Goal: Task Accomplishment & Management: Use online tool/utility

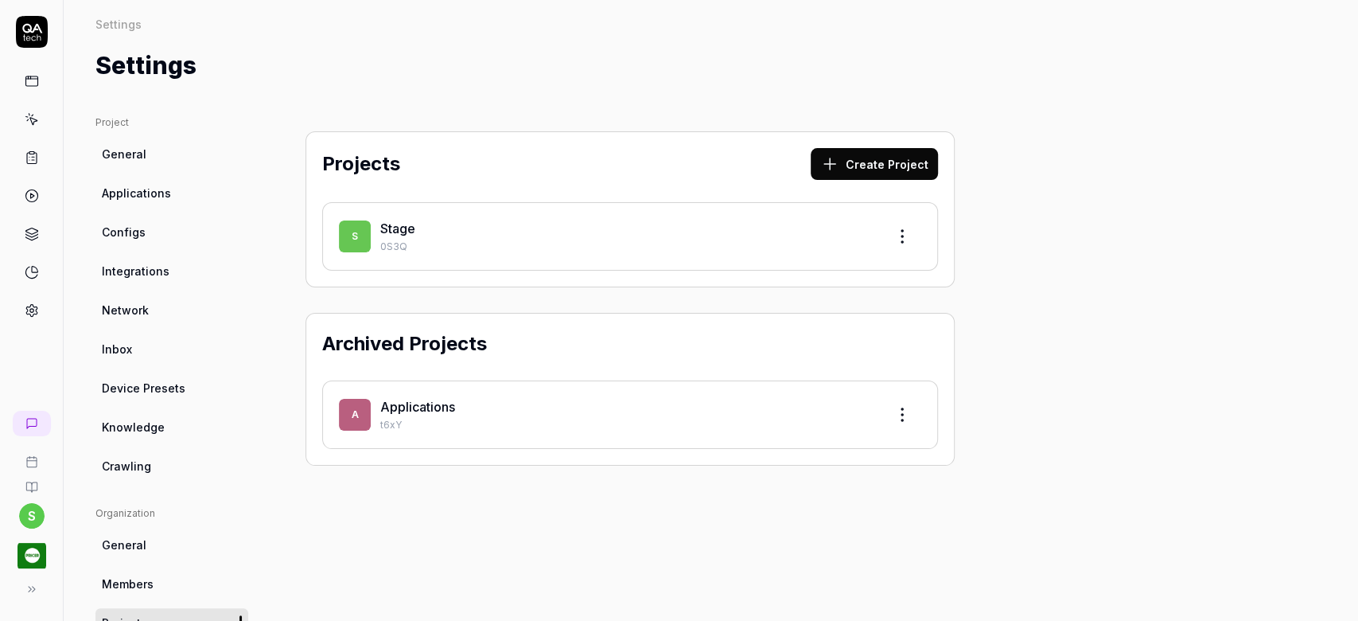
click at [29, 154] on icon at bounding box center [32, 157] width 14 height 14
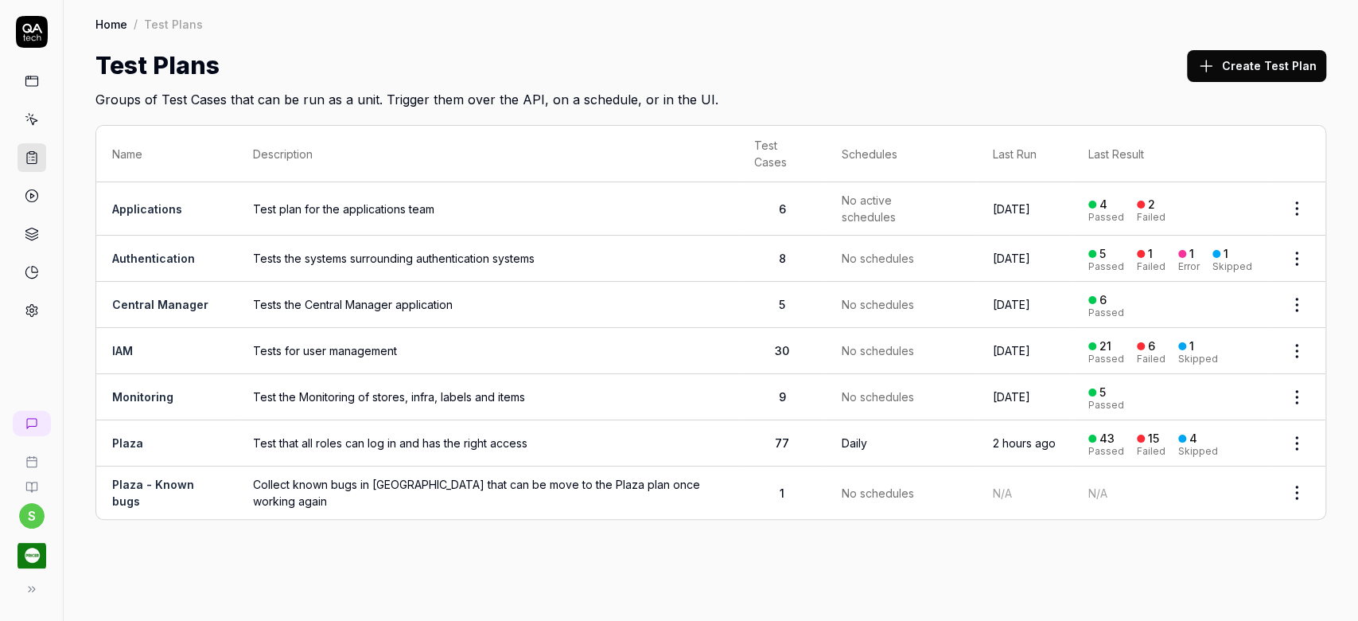
click at [131, 436] on link "Plaza" at bounding box center [127, 443] width 31 height 14
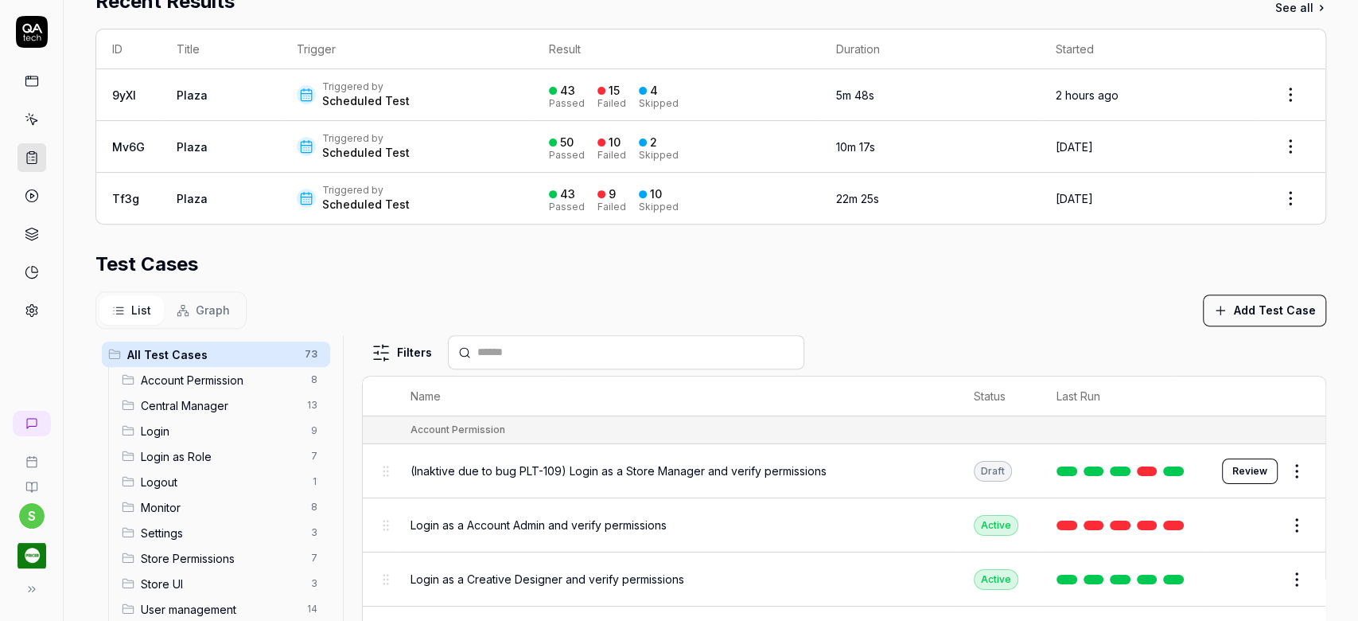
scroll to position [469, 0]
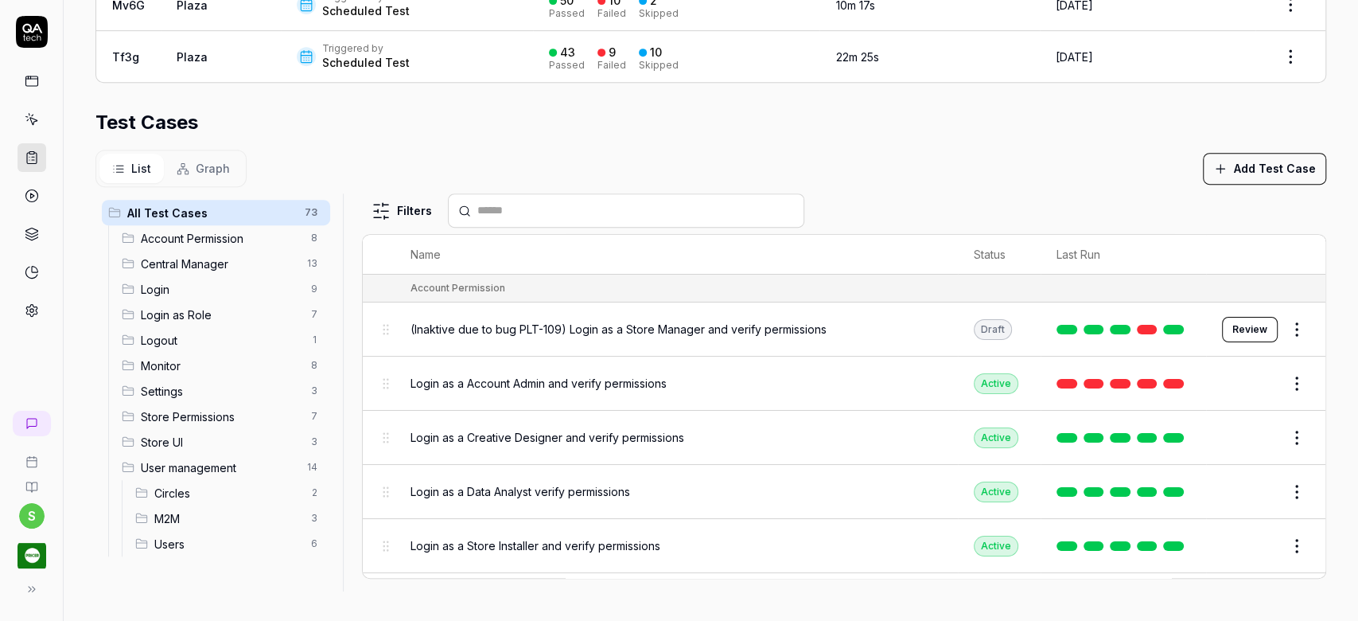
click at [29, 76] on icon at bounding box center [32, 81] width 14 height 14
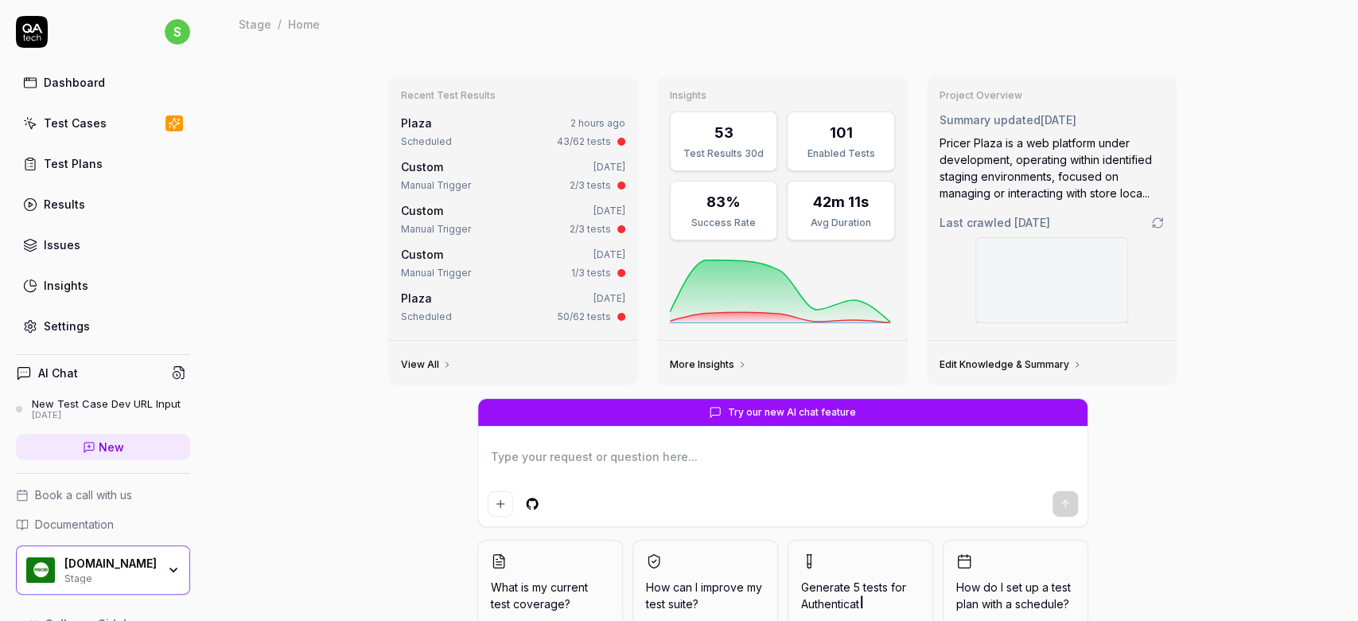
click at [87, 116] on div "Test Cases" at bounding box center [75, 123] width 63 height 17
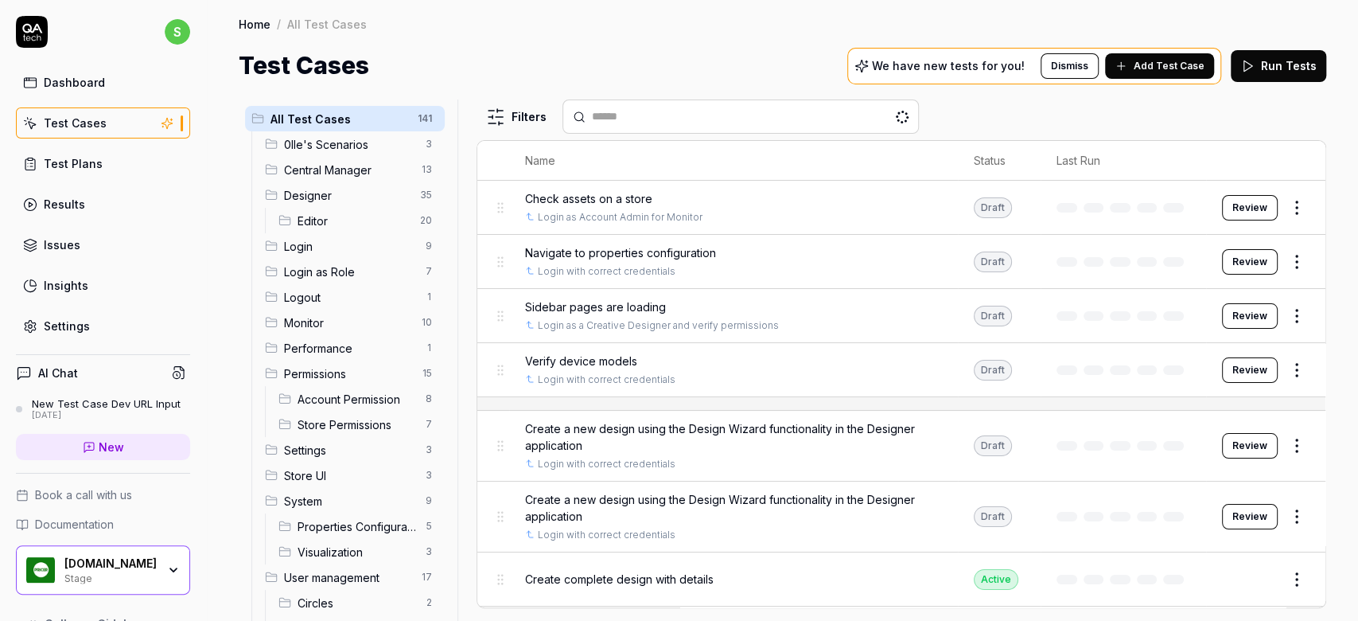
click at [300, 192] on span "Designer" at bounding box center [347, 195] width 126 height 17
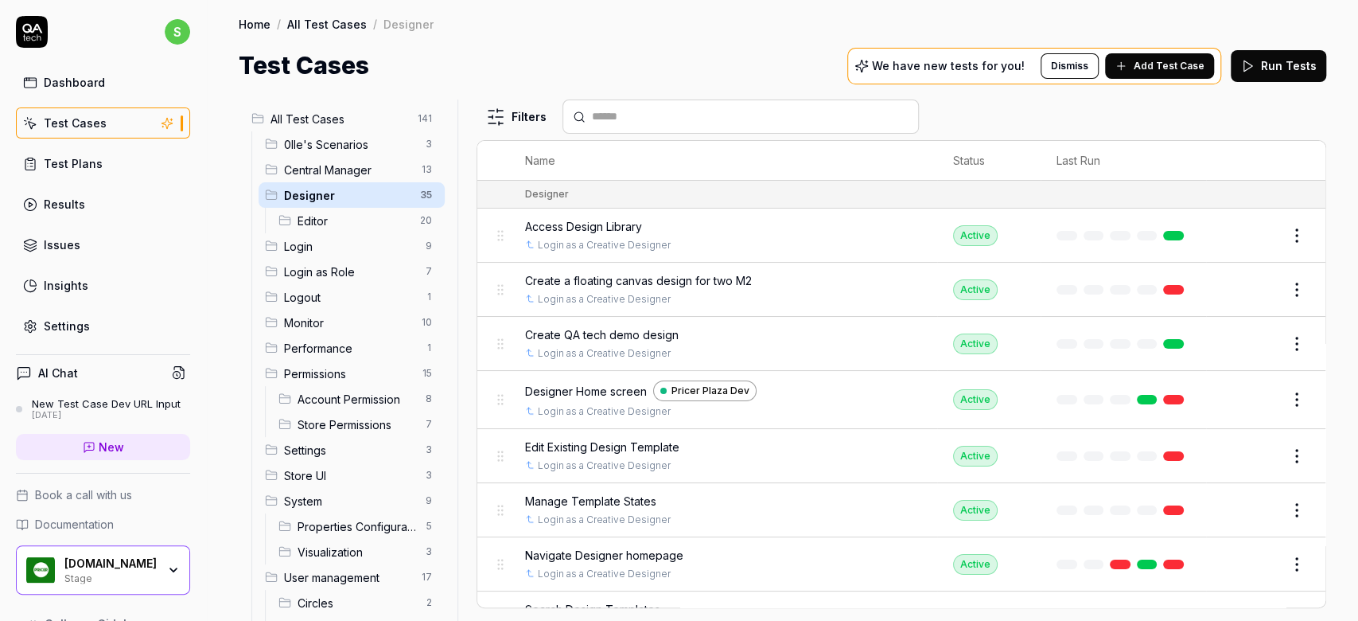
click at [309, 200] on span "Designer" at bounding box center [347, 195] width 126 height 17
click at [604, 226] on span "Access Design Library" at bounding box center [583, 226] width 117 height 17
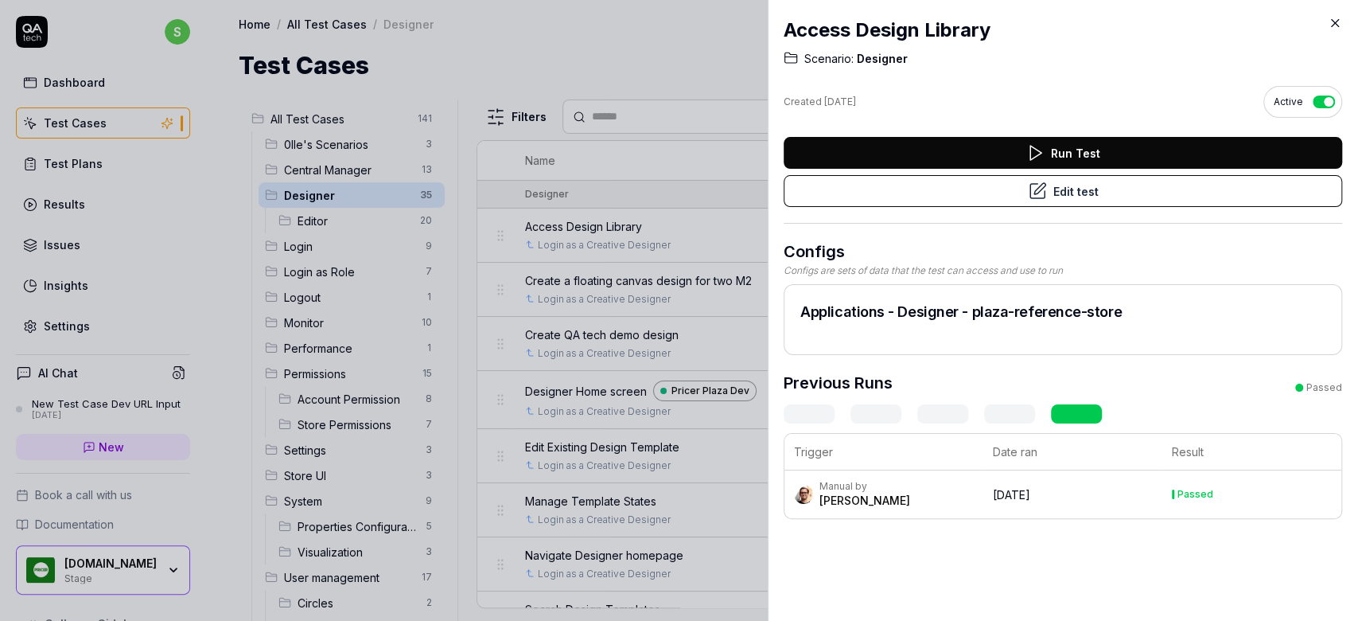
click at [1018, 21] on icon at bounding box center [1335, 23] width 7 height 7
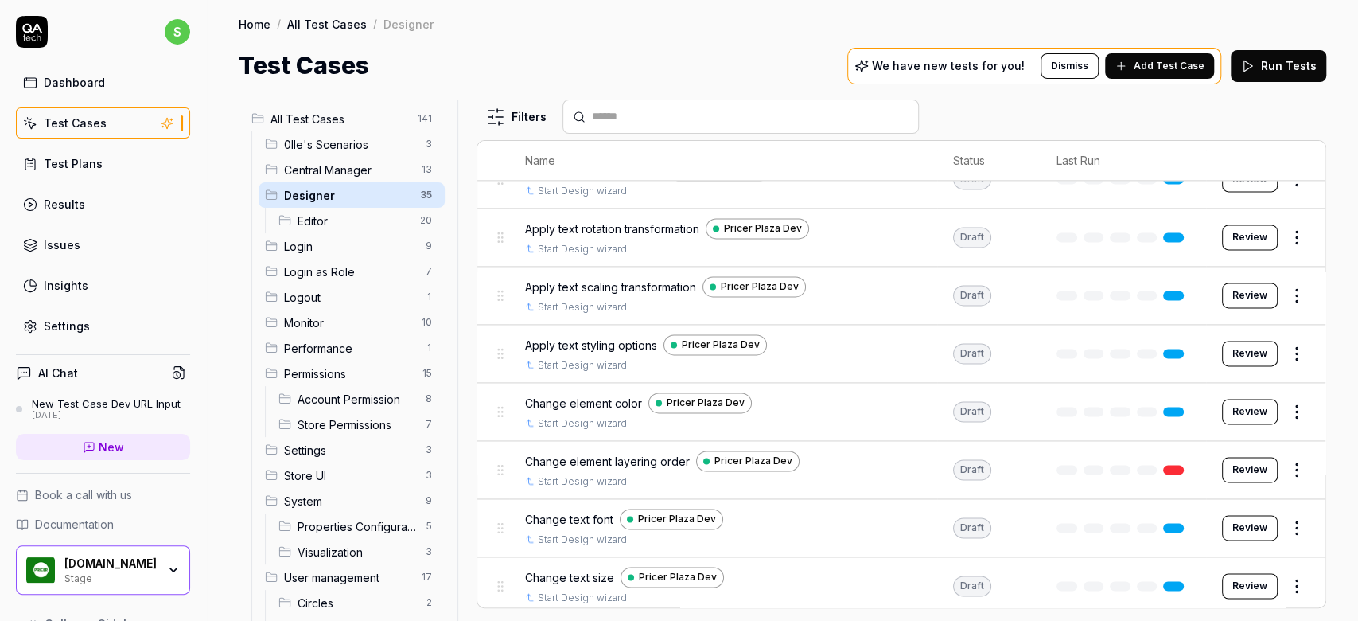
scroll to position [1586, 0]
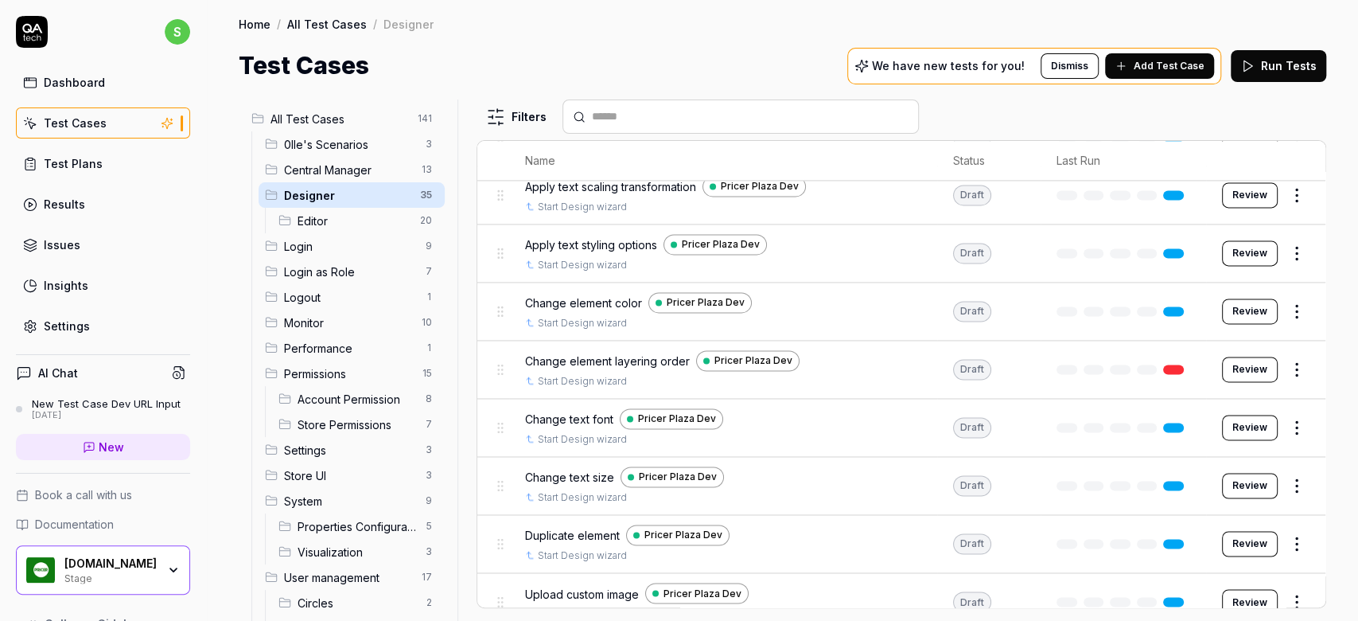
click at [759, 353] on span "Pricer Plaza Dev" at bounding box center [753, 360] width 78 height 14
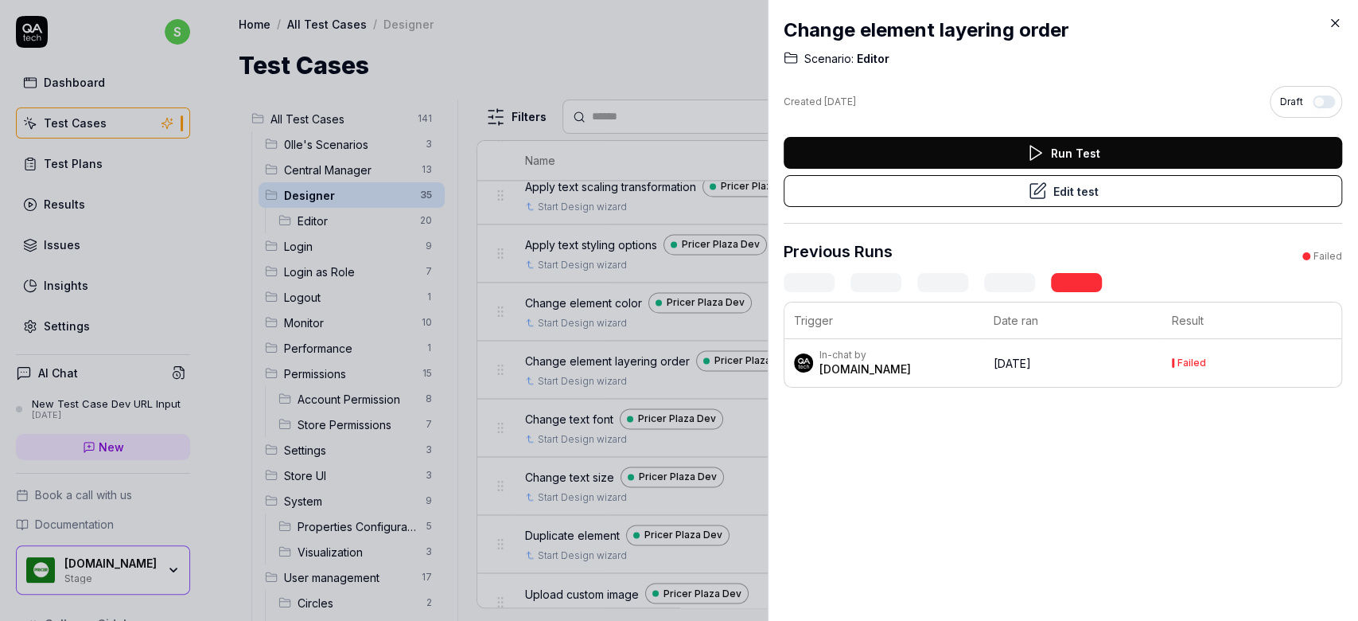
click at [1018, 197] on button "Edit test" at bounding box center [1063, 191] width 559 height 32
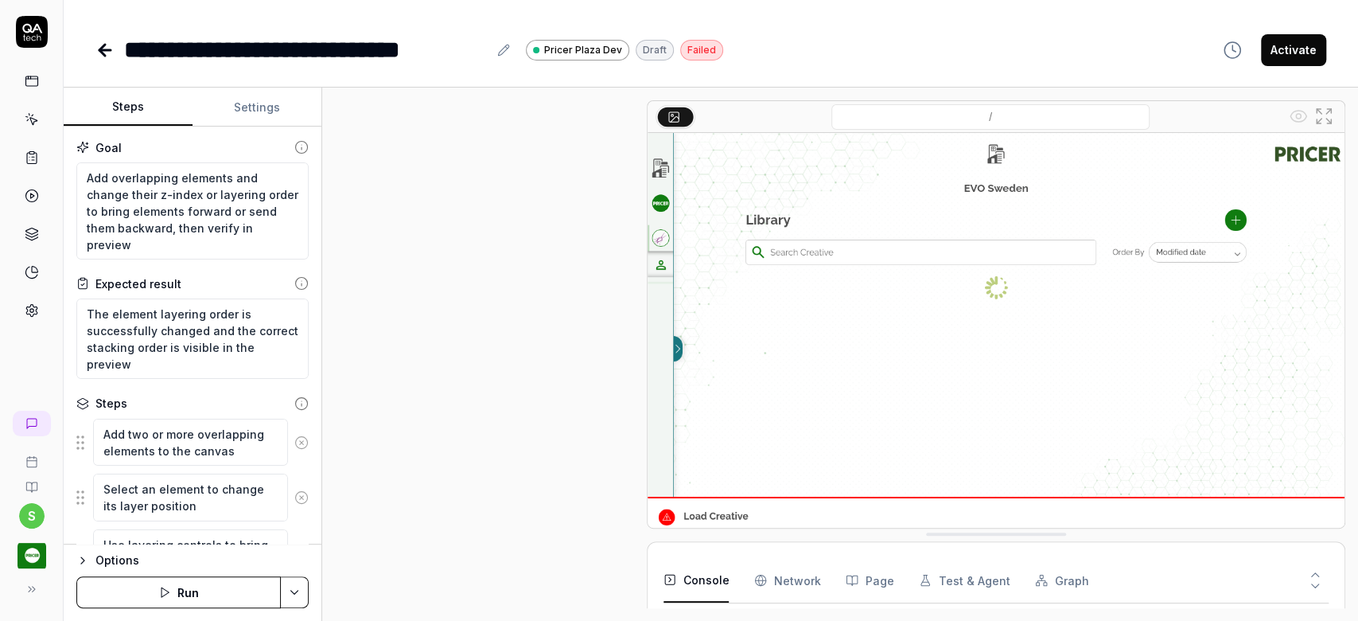
type textarea "*"
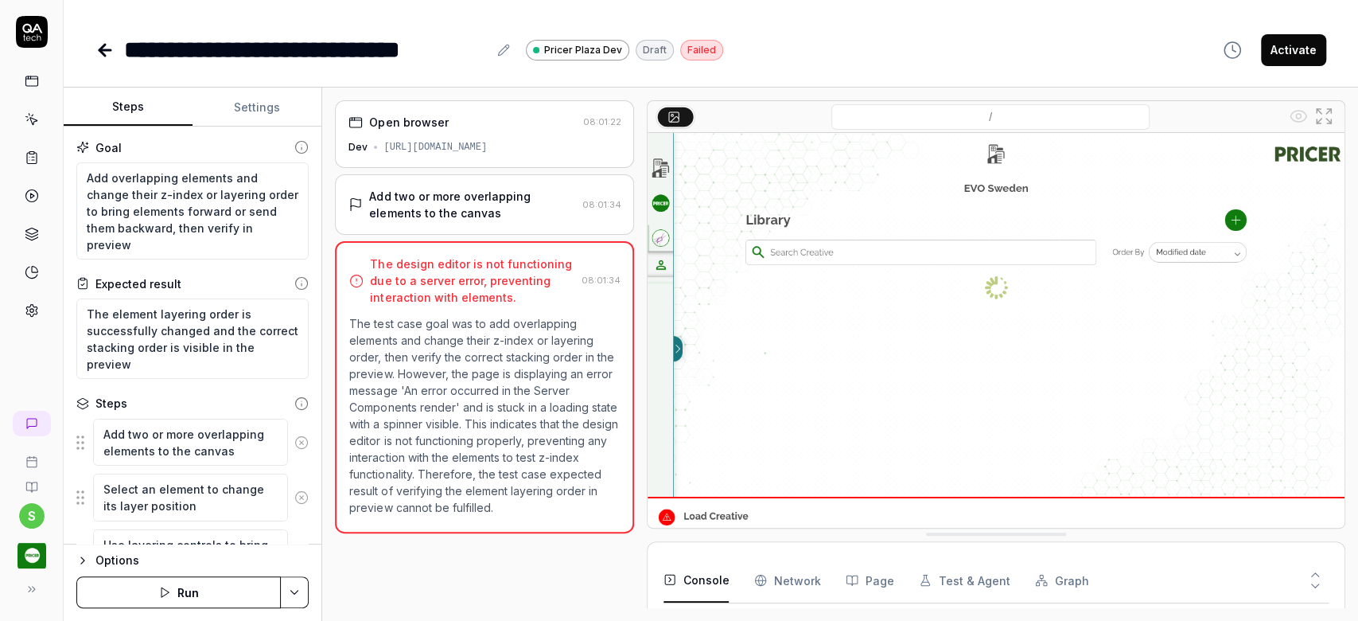
scroll to position [13, 0]
click at [461, 144] on div "[URL][DOMAIN_NAME]" at bounding box center [434, 147] width 103 height 14
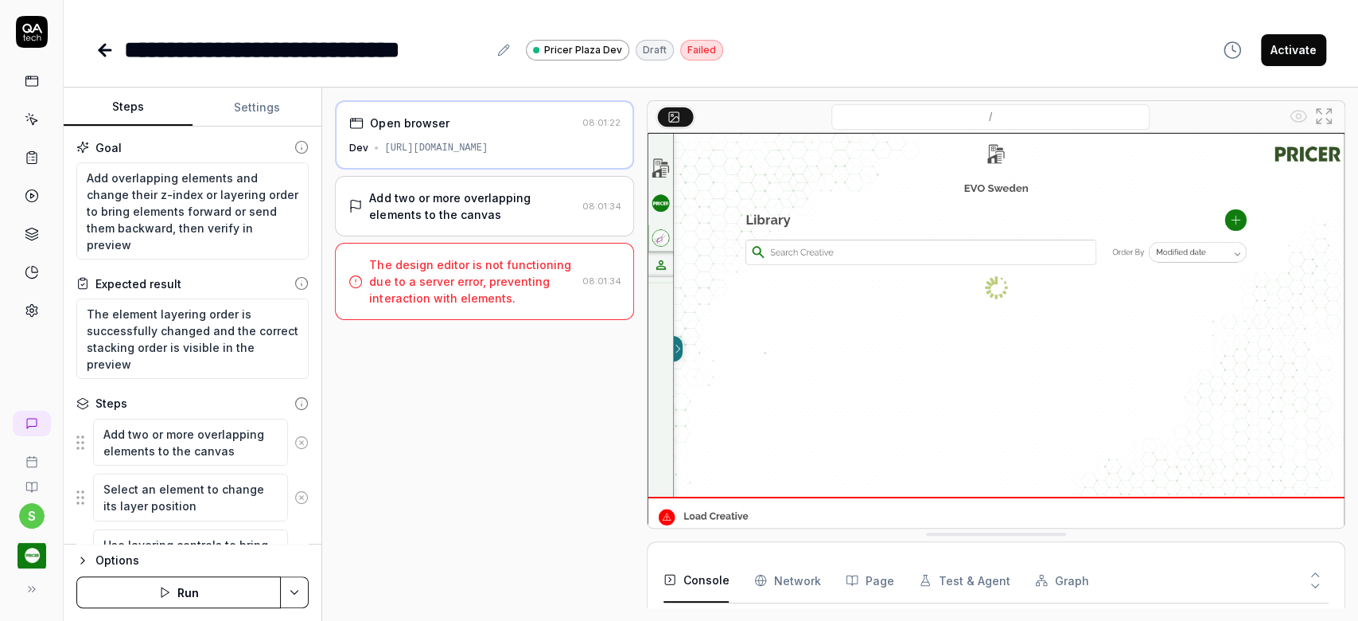
click at [488, 144] on div "[URL][DOMAIN_NAME]" at bounding box center [435, 148] width 103 height 14
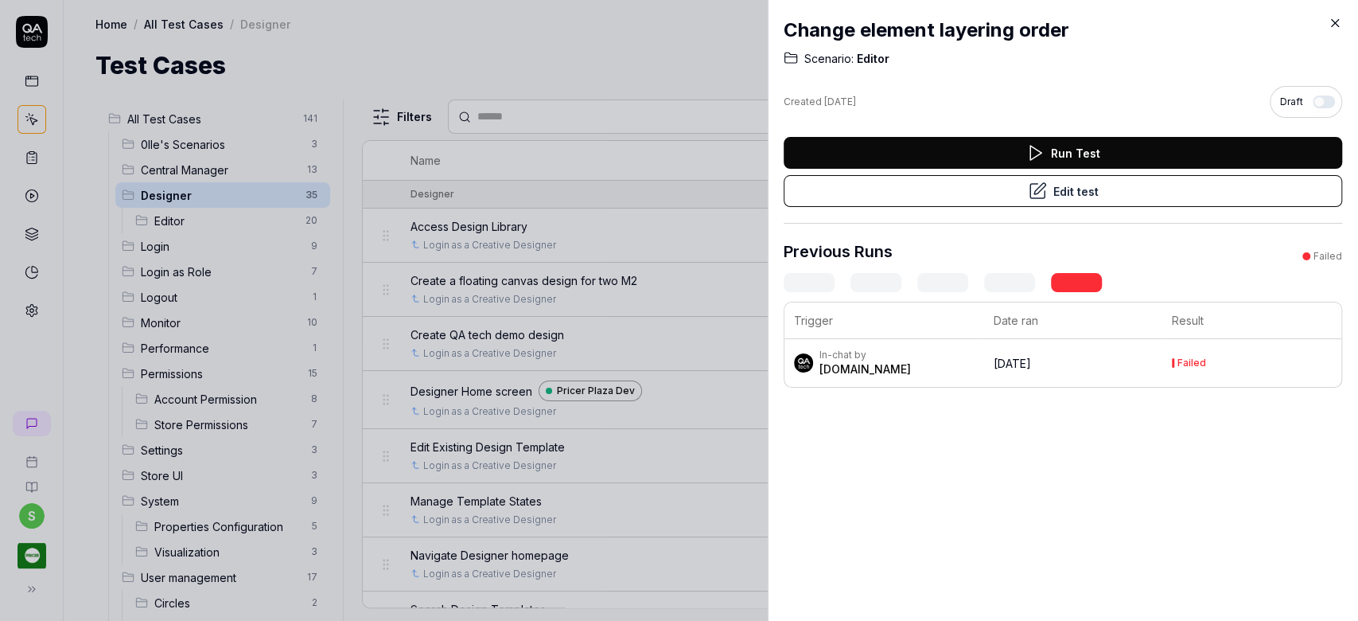
click at [1018, 24] on icon at bounding box center [1335, 23] width 14 height 14
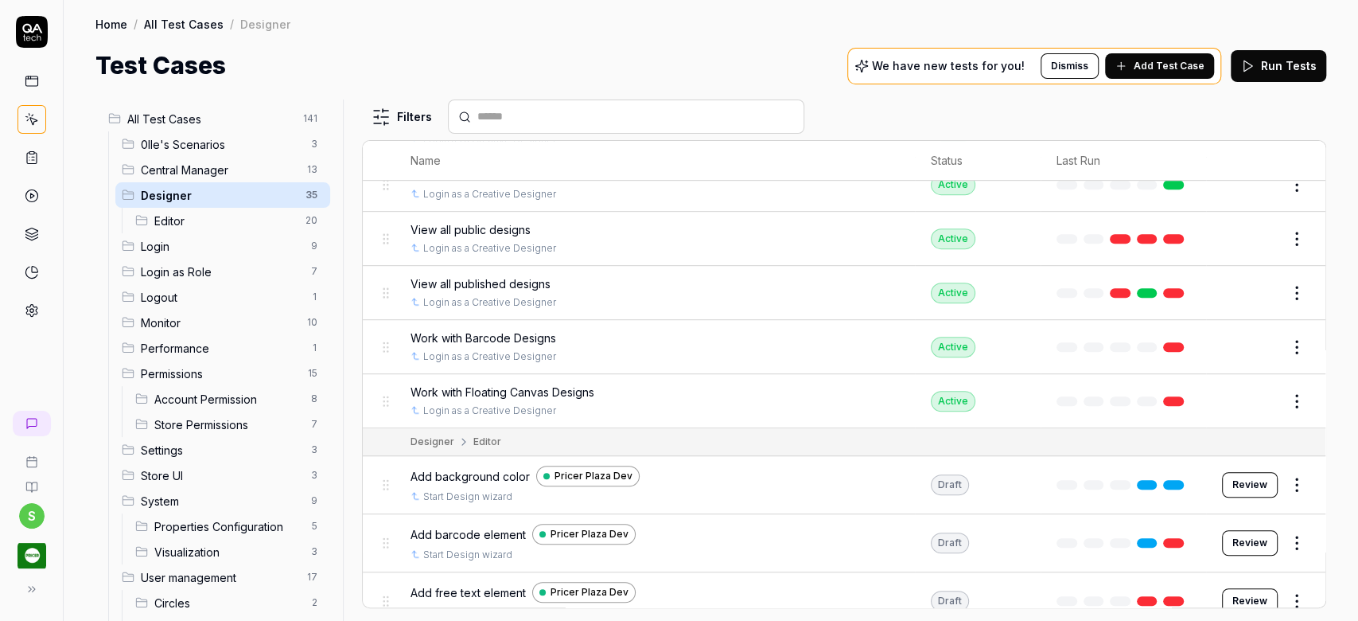
scroll to position [526, 0]
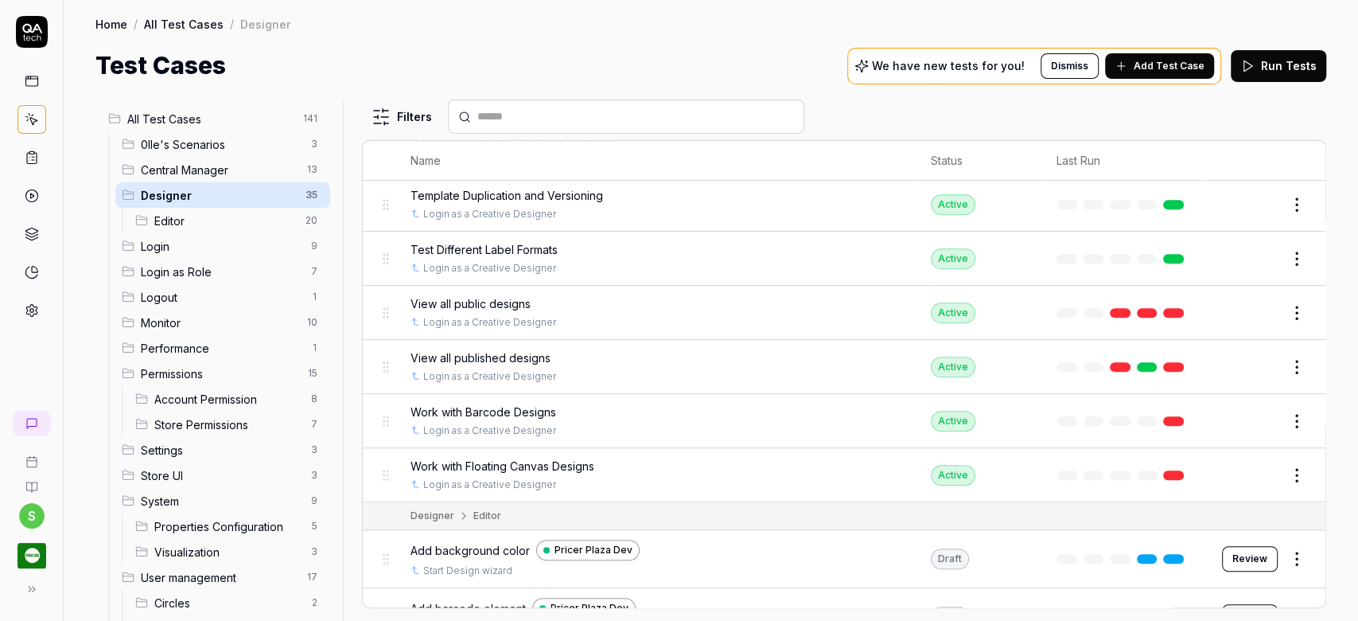
click at [159, 218] on span "Editor" at bounding box center [225, 220] width 142 height 17
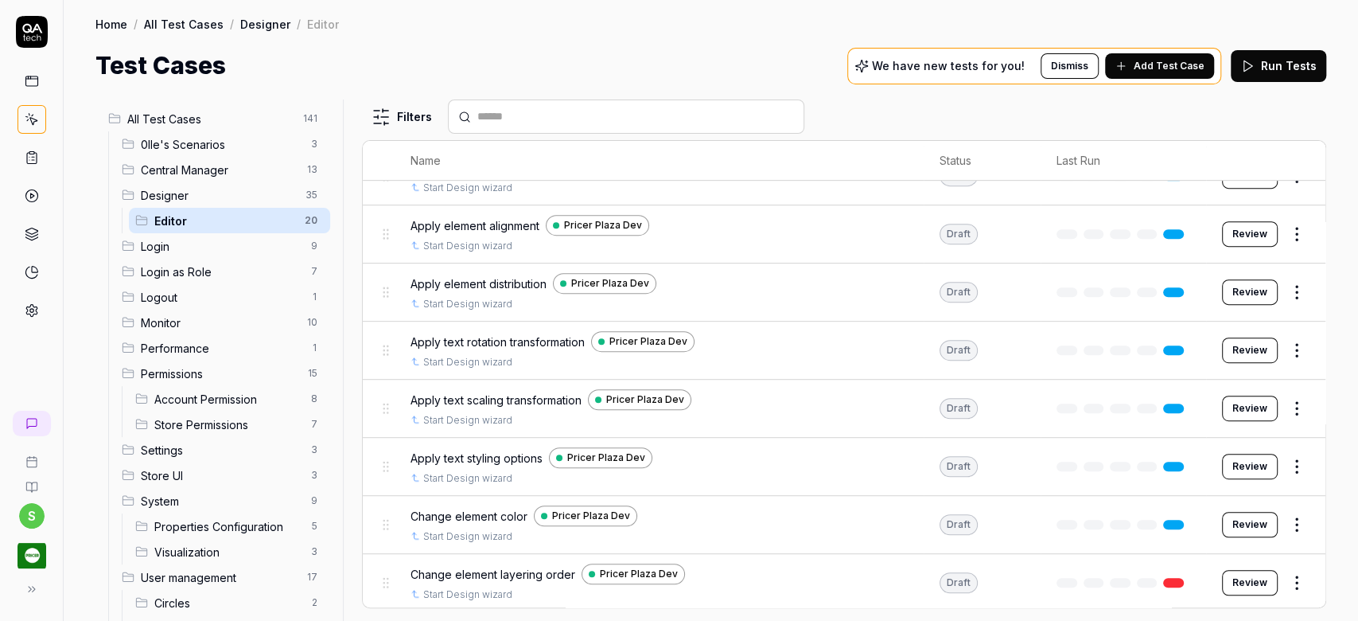
scroll to position [0, 0]
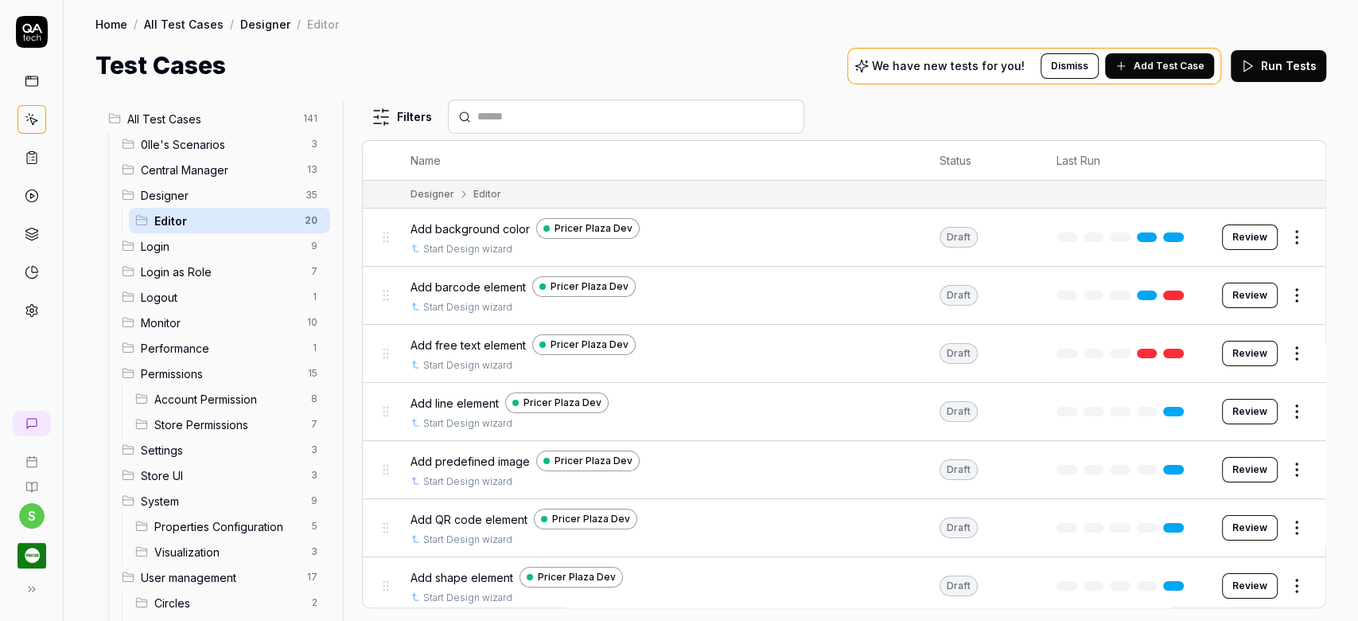
click at [190, 195] on span "Designer" at bounding box center [218, 195] width 155 height 17
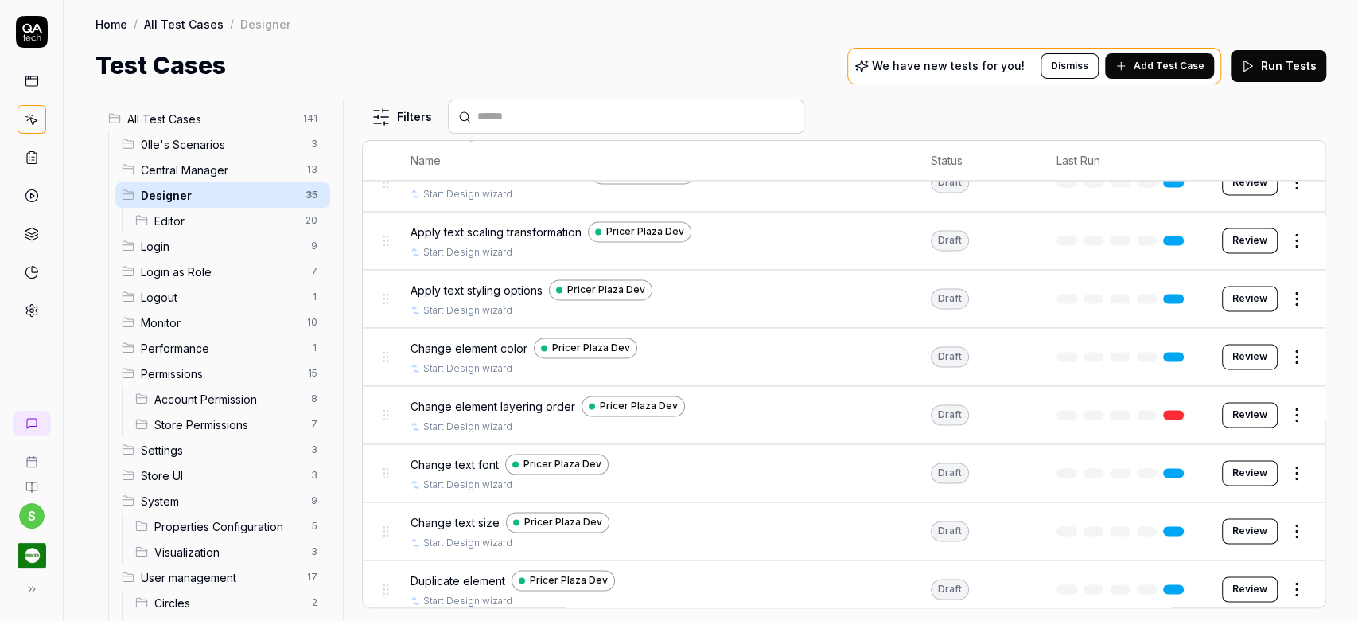
scroll to position [1586, 0]
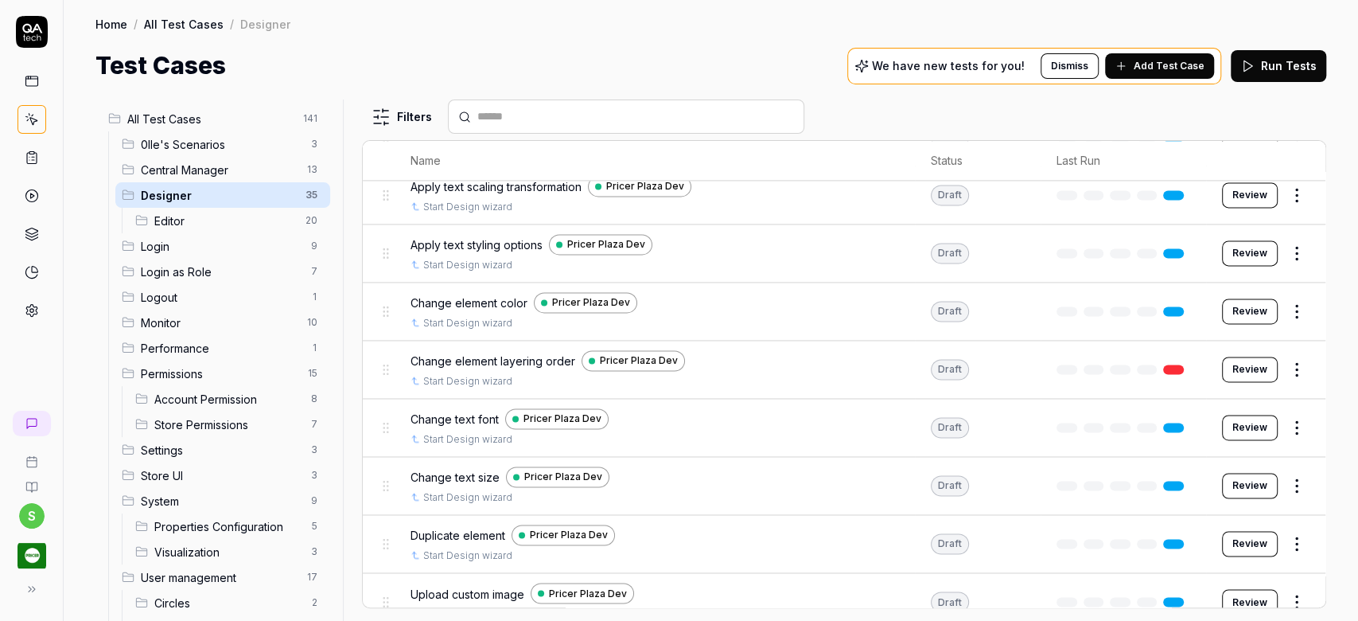
click at [467, 465] on span "Upload custom image" at bounding box center [468, 593] width 114 height 17
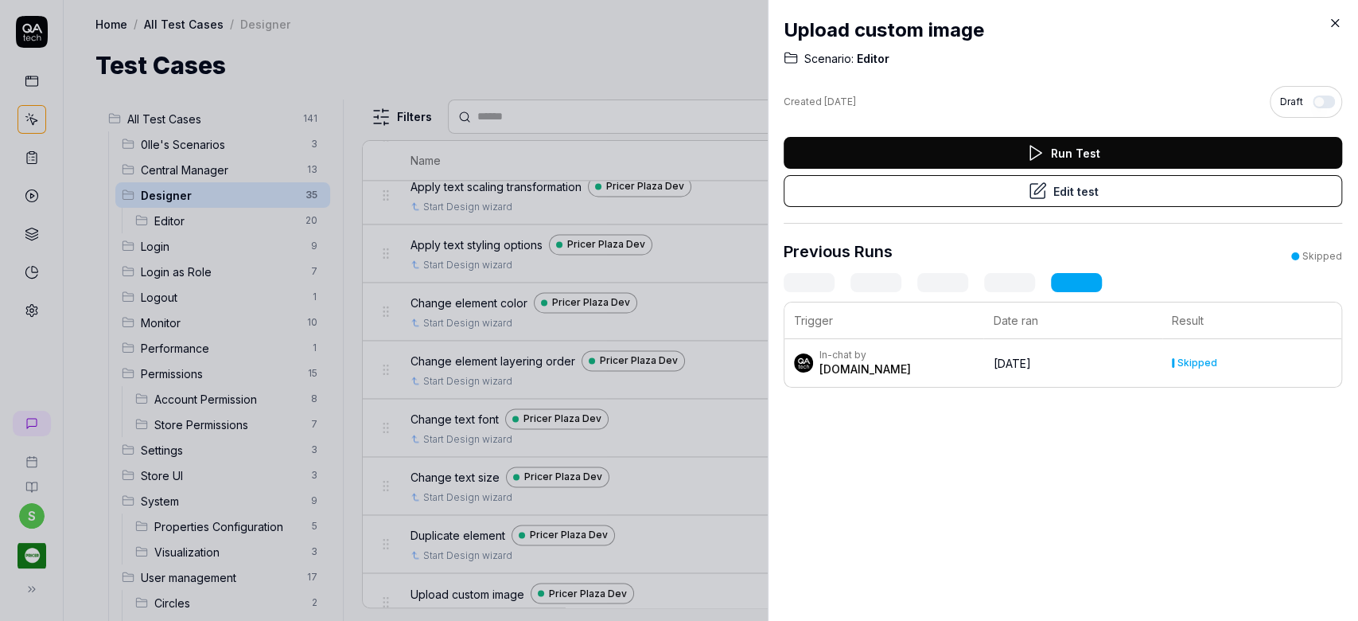
click at [1018, 22] on icon at bounding box center [1335, 23] width 7 height 7
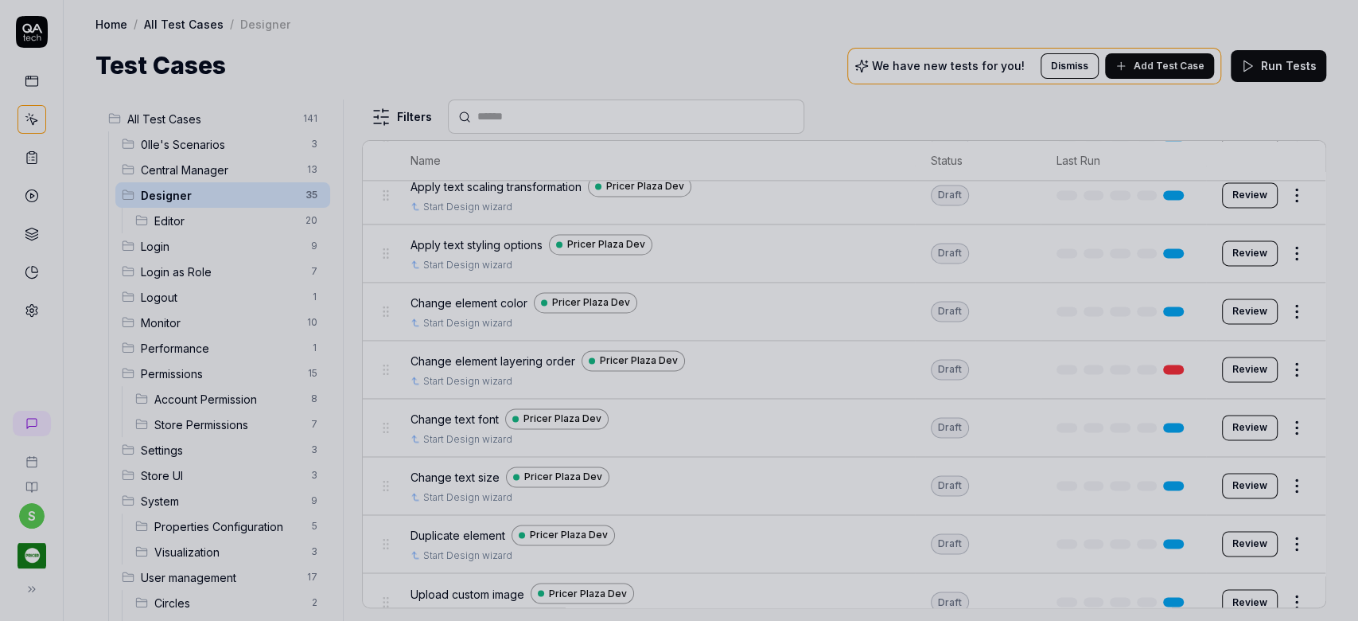
click at [646, 21] on div "Home / All Test Cases / Designer" at bounding box center [710, 24] width 1231 height 16
